Goal: Information Seeking & Learning: Learn about a topic

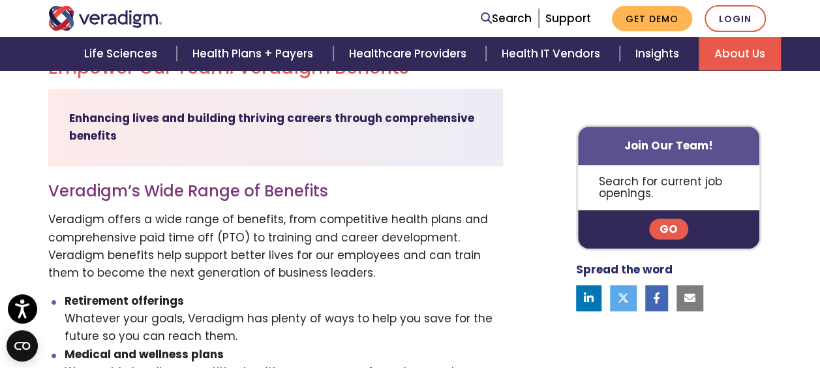
scroll to position [394, 0]
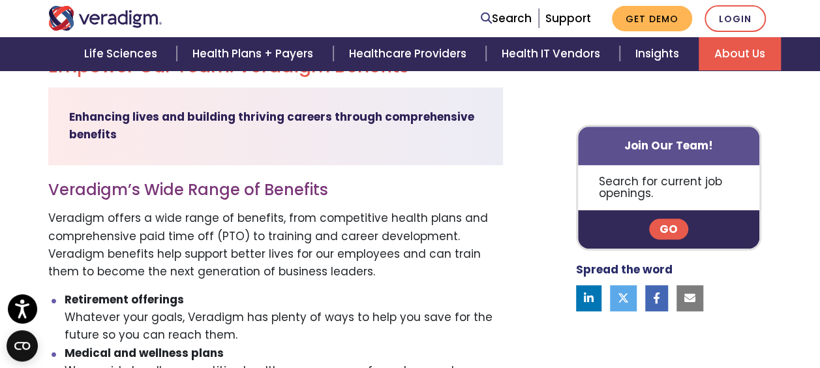
click at [161, 238] on p "Veradigm offers a wide range of benefits, from competitive health plans and com…" at bounding box center [275, 245] width 455 height 71
click at [91, 241] on p "Veradigm offers a wide range of benefits, from competitive health plans and com…" at bounding box center [275, 245] width 455 height 71
drag, startPoint x: 91, startPoint y: 241, endPoint x: 155, endPoint y: 271, distance: 69.8
click at [155, 271] on p "Veradigm offers a wide range of benefits, from competitive health plans and com…" at bounding box center [275, 245] width 455 height 71
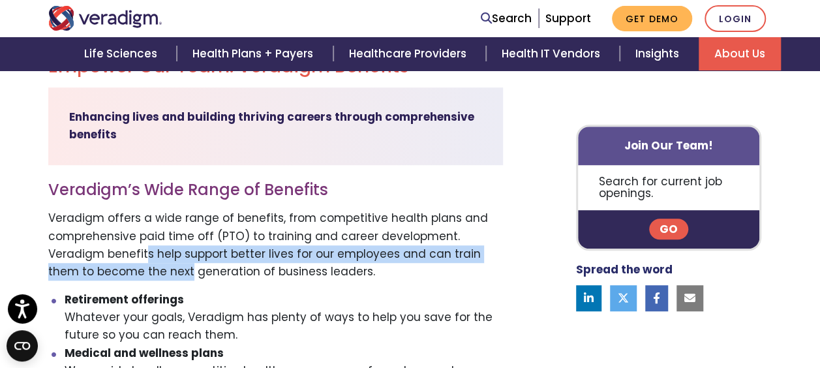
drag, startPoint x: 155, startPoint y: 271, endPoint x: 144, endPoint y: 260, distance: 15.2
click at [144, 260] on p "Veradigm offers a wide range of benefits, from competitive health plans and com…" at bounding box center [275, 245] width 455 height 71
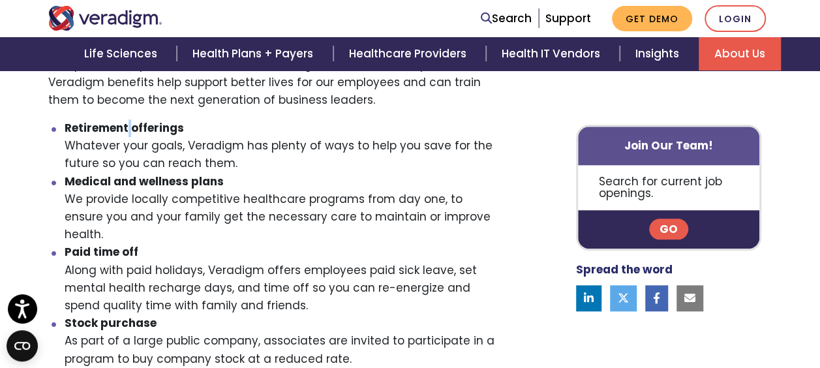
scroll to position [566, 0]
click at [189, 194] on li "Medical and wellness plans We provide locally competitive healthcare programs f…" at bounding box center [284, 207] width 439 height 71
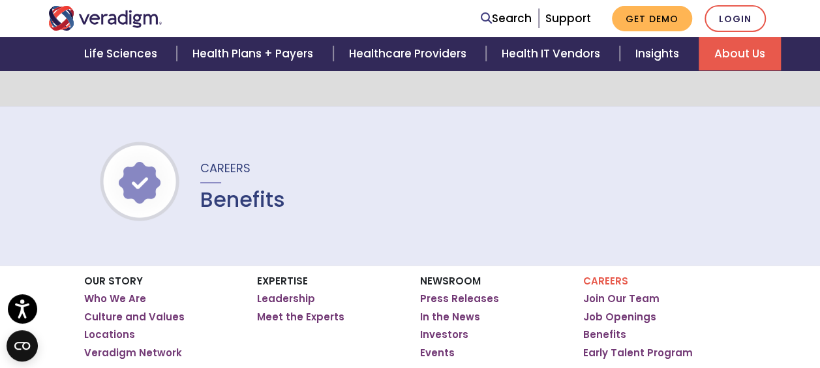
scroll to position [0, 0]
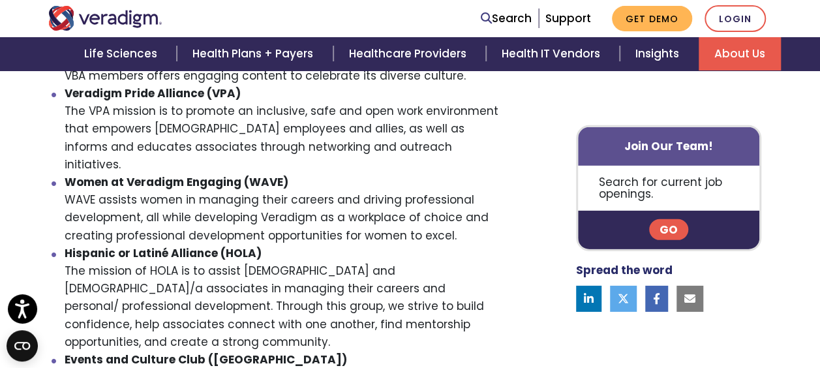
scroll to position [1905, 0]
click at [254, 271] on li "[DEMOGRAPHIC_DATA] or Latiné Alliance (HOLA) The mission of HOLA is to assist […" at bounding box center [284, 297] width 439 height 106
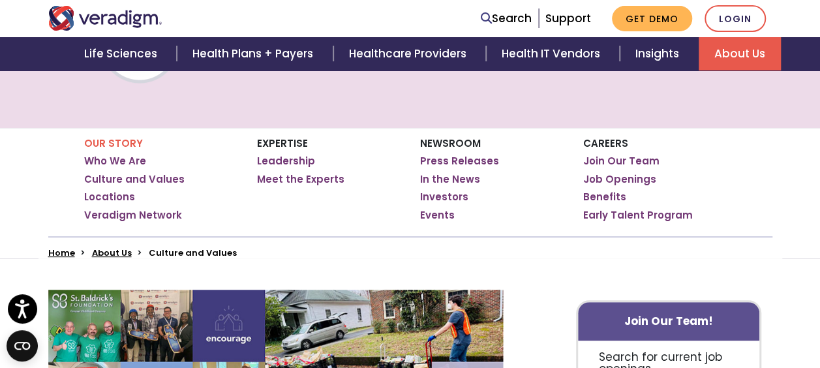
scroll to position [163, 0]
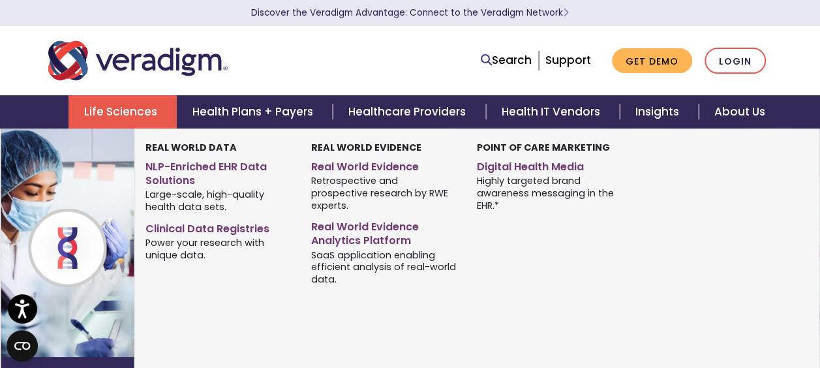
click at [132, 108] on link "Life Sciences" at bounding box center [123, 111] width 108 height 33
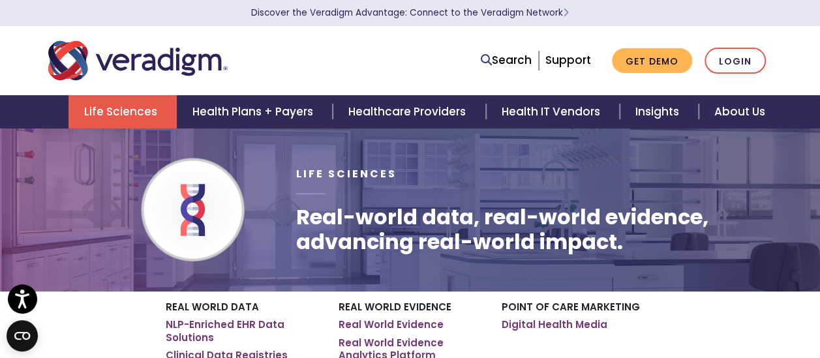
click at [407, 48] on div "Search Support Get Demo Login" at bounding box center [566, 61] width 434 height 27
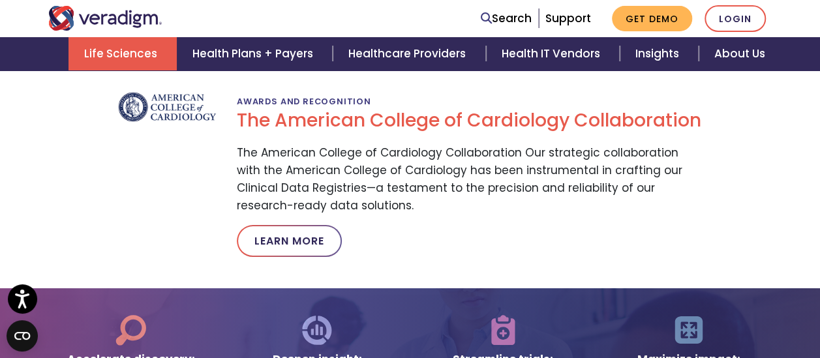
scroll to position [2358, 0]
